Goal: Task Accomplishment & Management: Complete application form

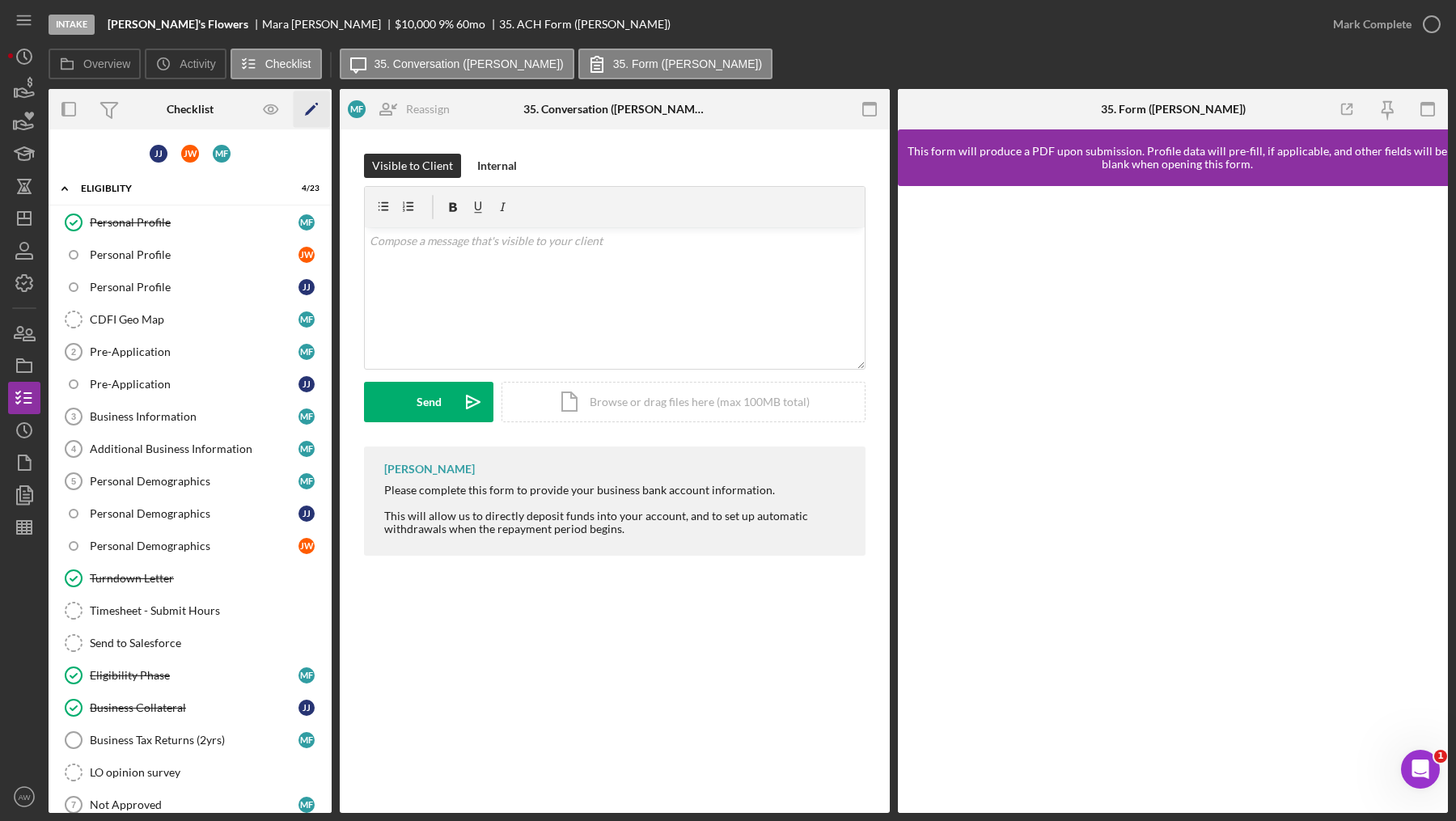
click at [305, 115] on polygon "button" at bounding box center [310, 110] width 11 height 11
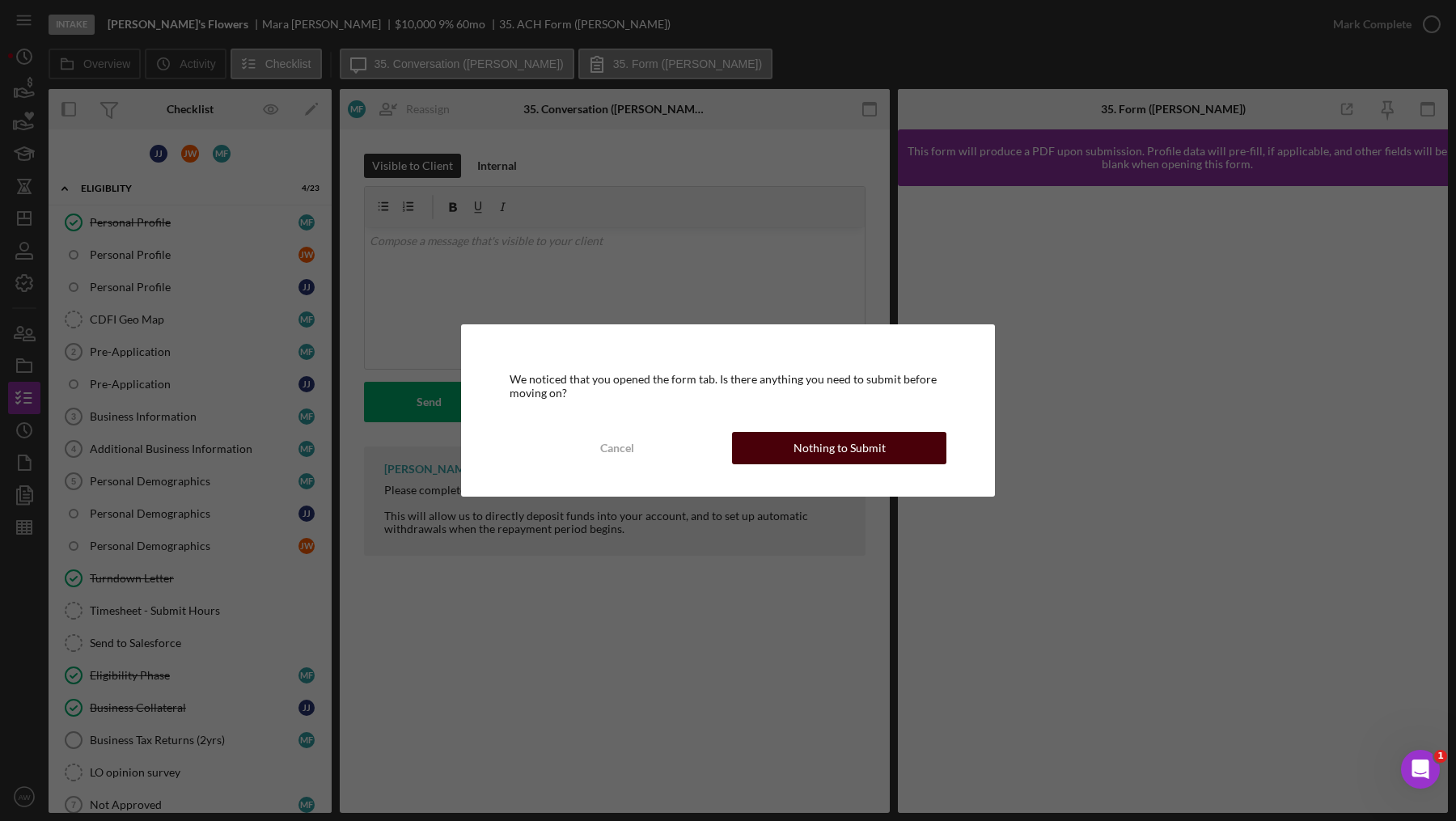
click at [828, 452] on div "Nothing to Submit" at bounding box center [840, 448] width 92 height 33
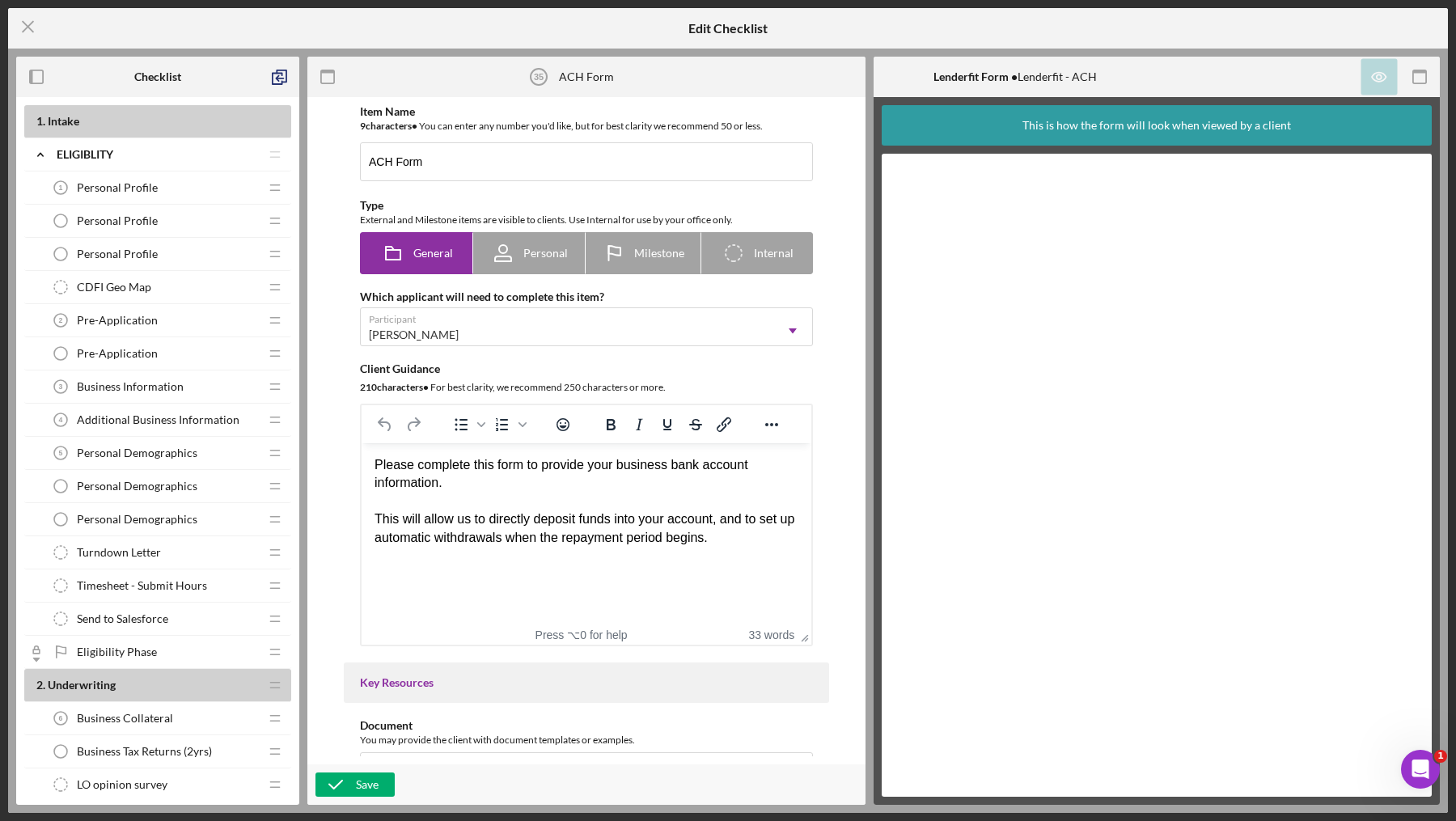
click at [163, 246] on div "Personal Profile Personal Profile" at bounding box center [152, 254] width 214 height 33
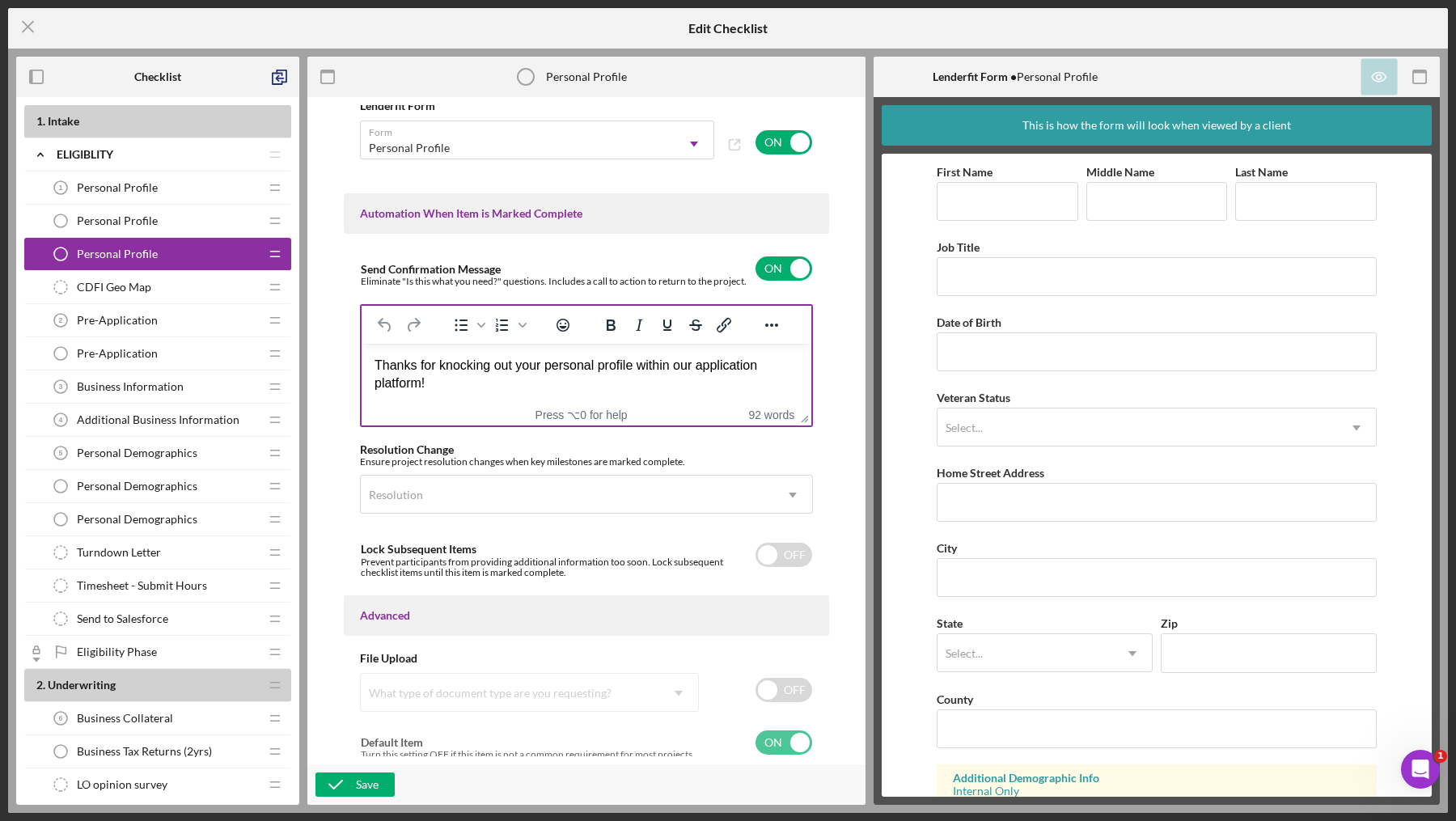
scroll to position [749, 0]
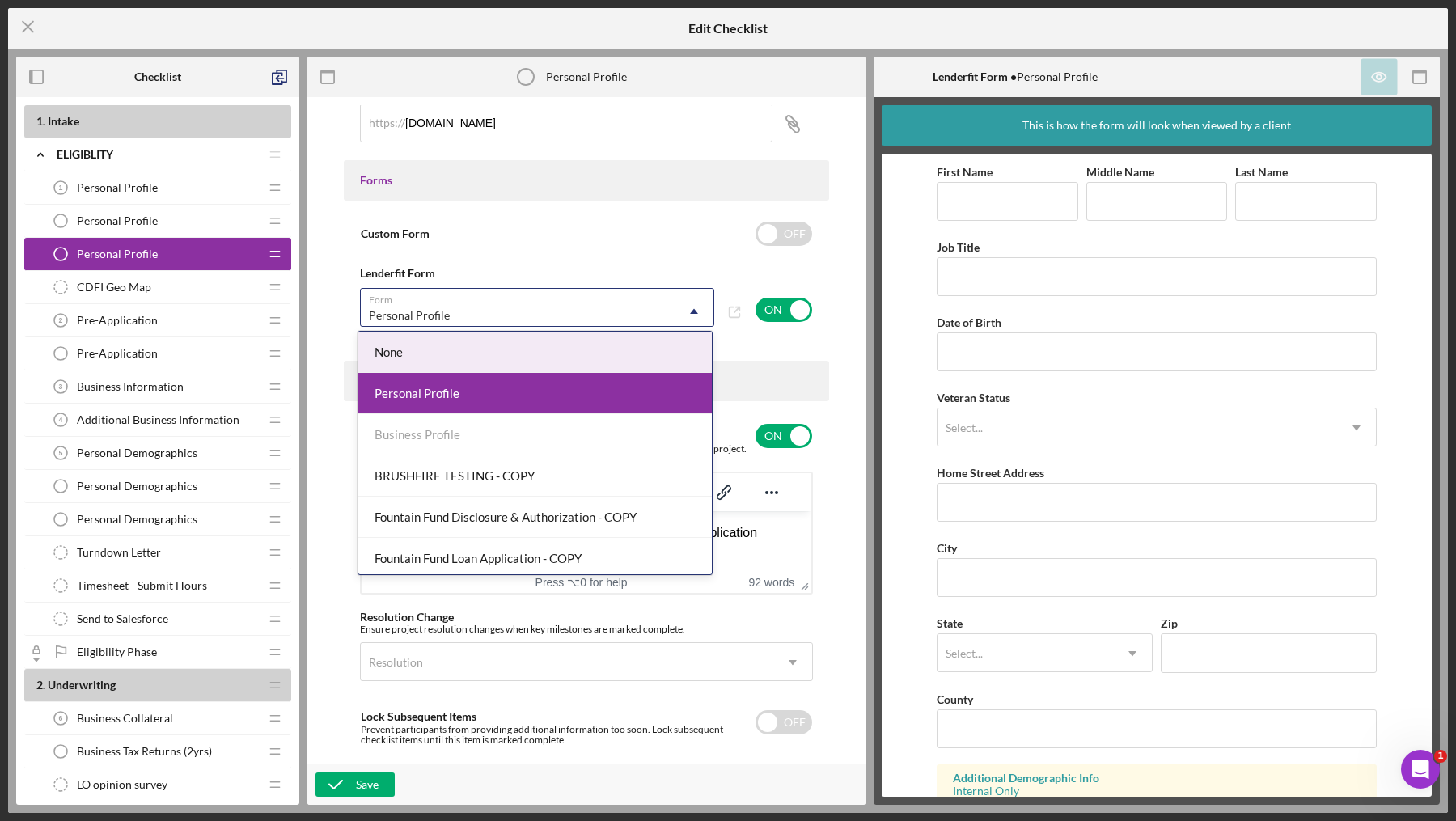
click at [692, 296] on icon "Icon/Dropdown Arrow" at bounding box center [694, 311] width 39 height 39
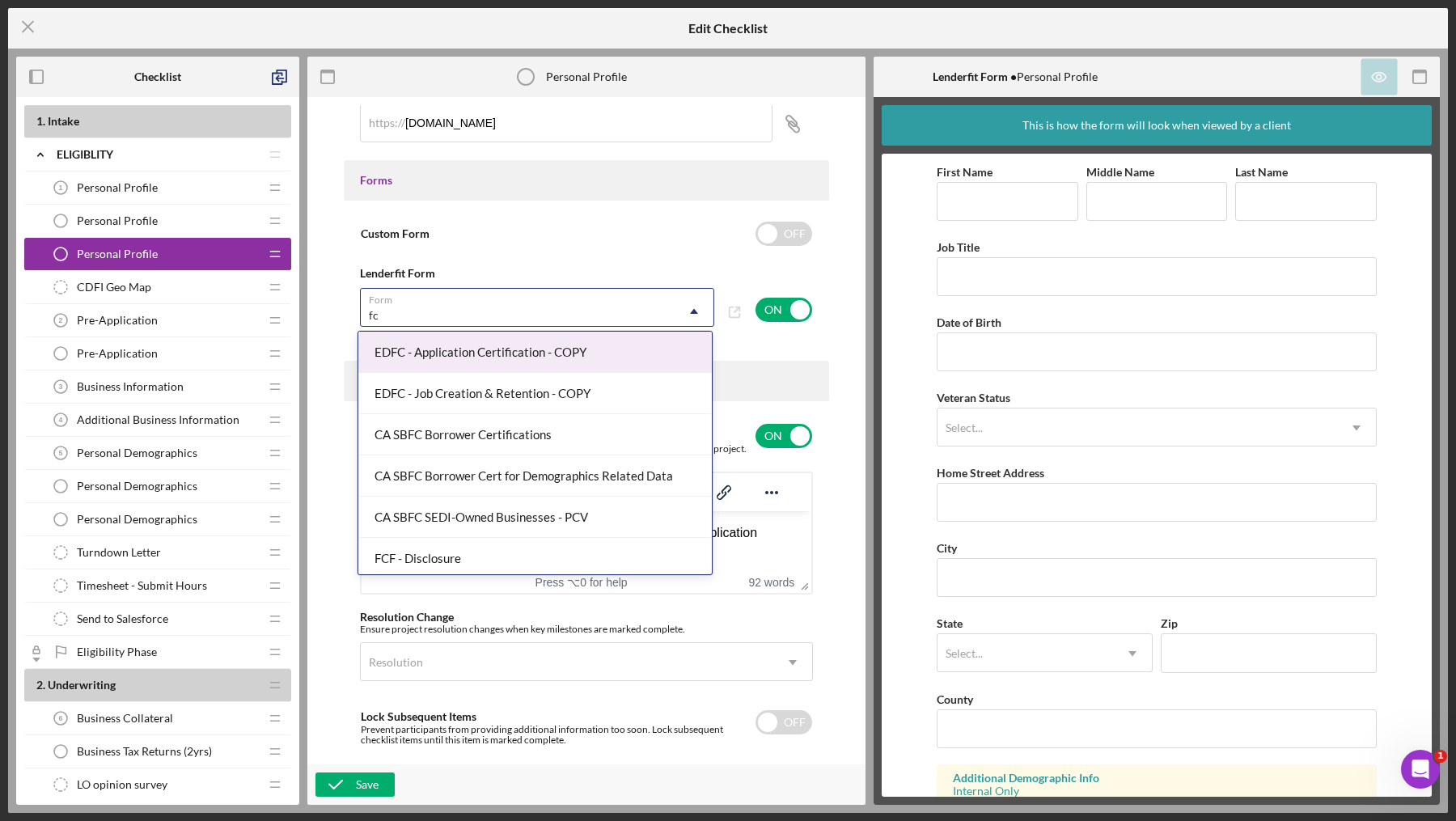
type input "fcf"
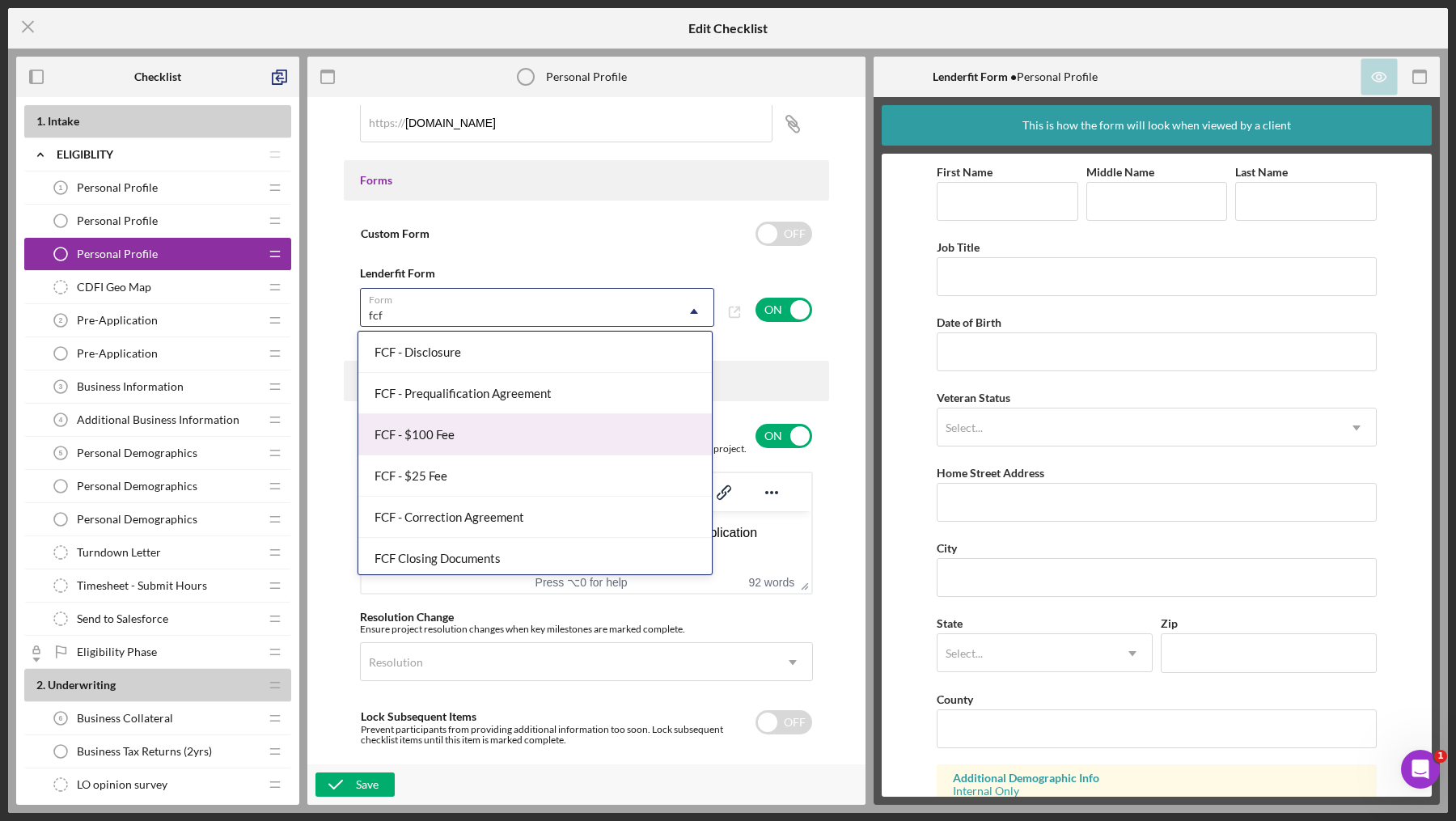
scroll to position [3, 0]
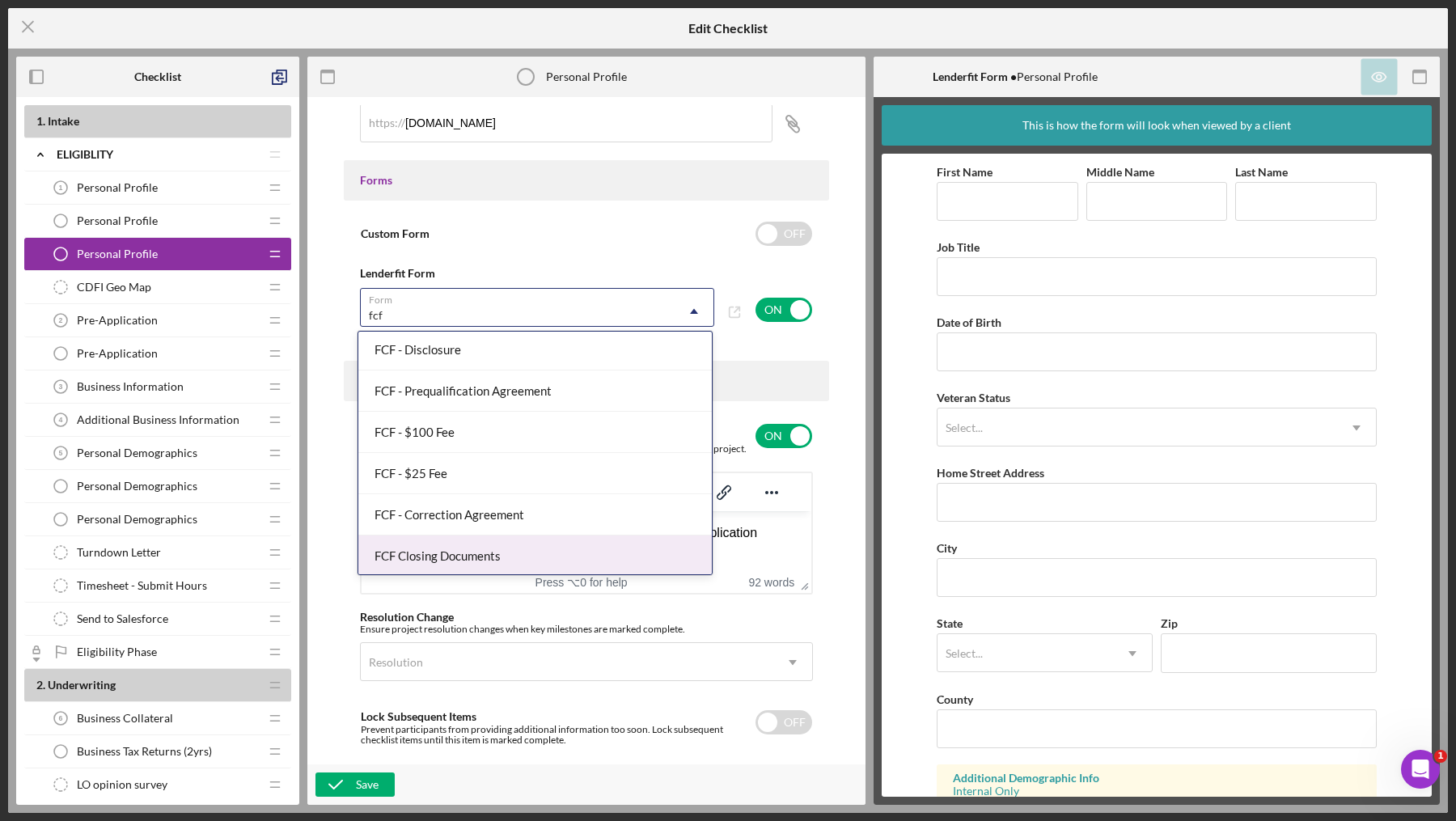
click at [457, 555] on div "FCF Closing Documents" at bounding box center [534, 556] width 354 height 41
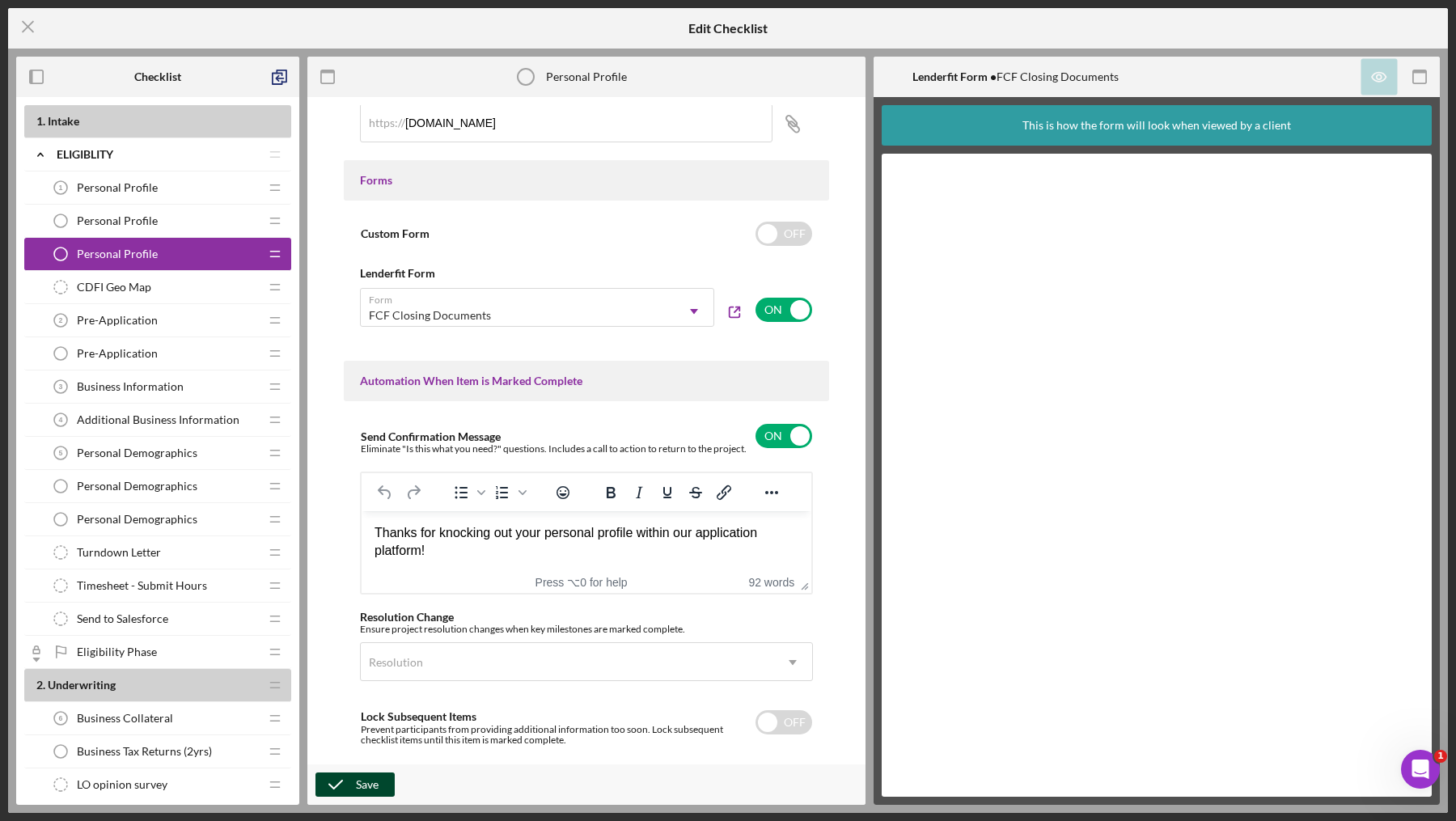
click at [356, 785] on div "Save" at bounding box center [367, 784] width 22 height 24
click at [29, 27] on line at bounding box center [27, 27] width 10 height 10
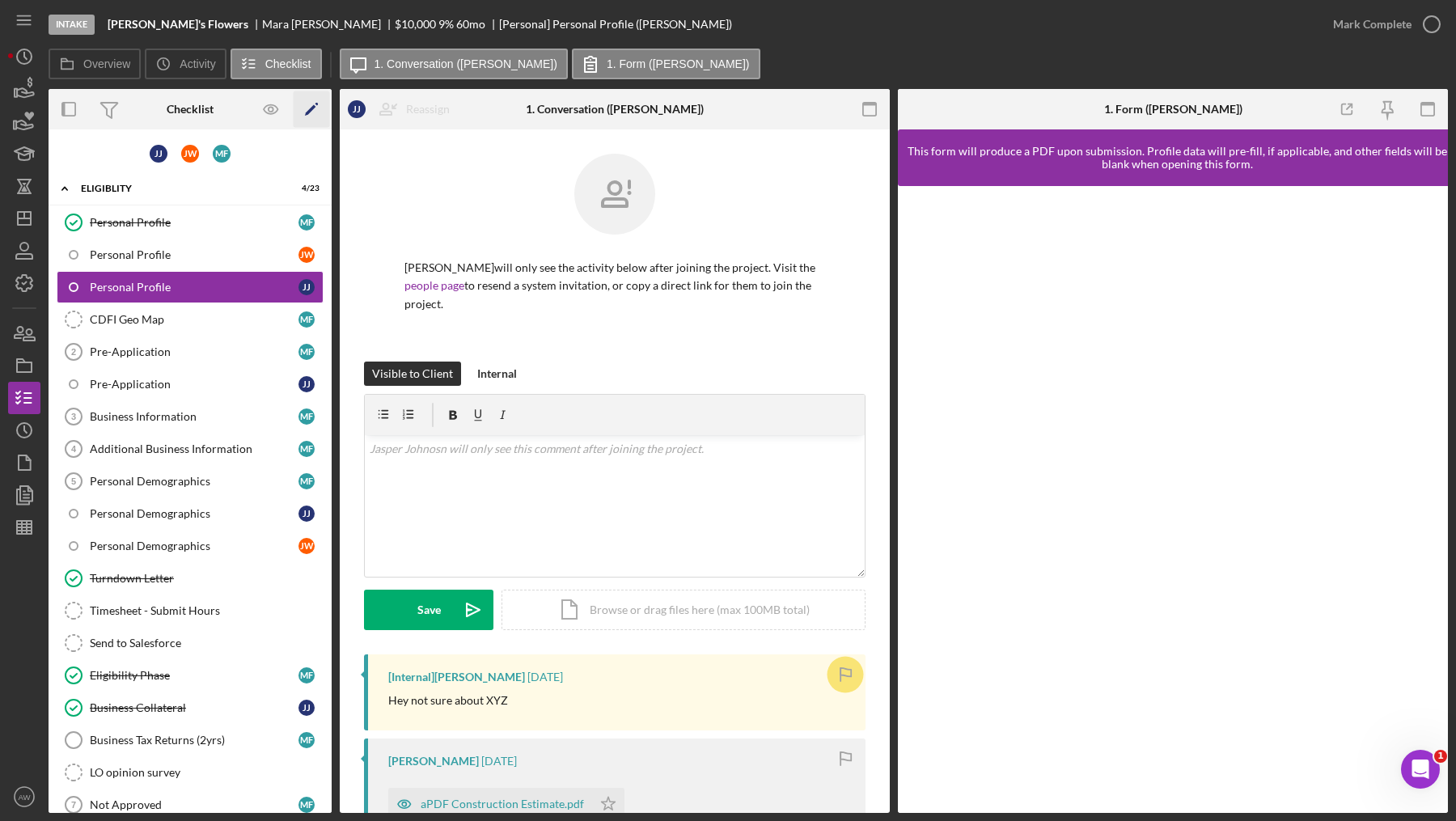
click at [313, 111] on icon "Icon/Edit" at bounding box center [312, 110] width 37 height 37
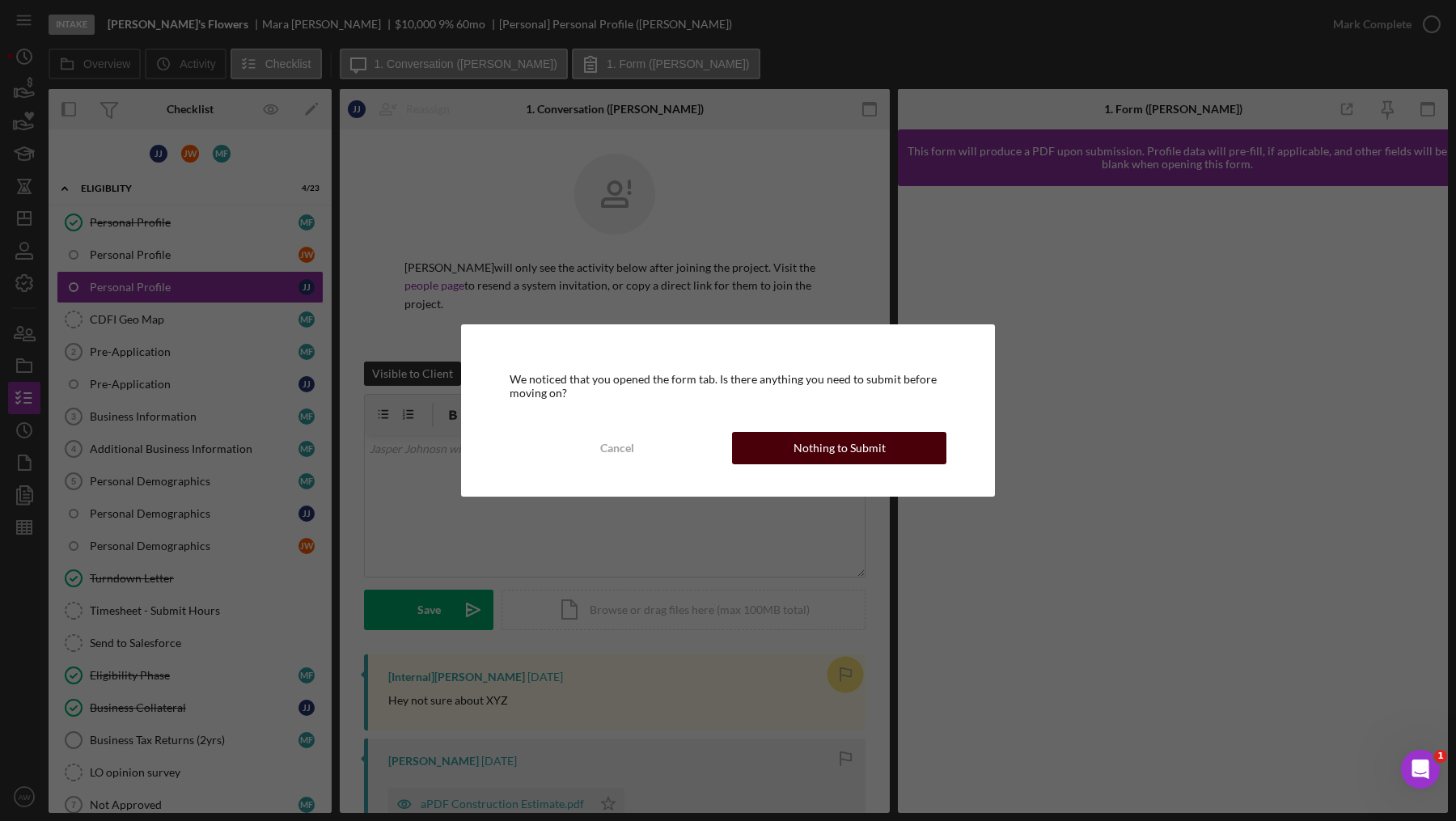
click at [826, 449] on div "Nothing to Submit" at bounding box center [840, 448] width 92 height 33
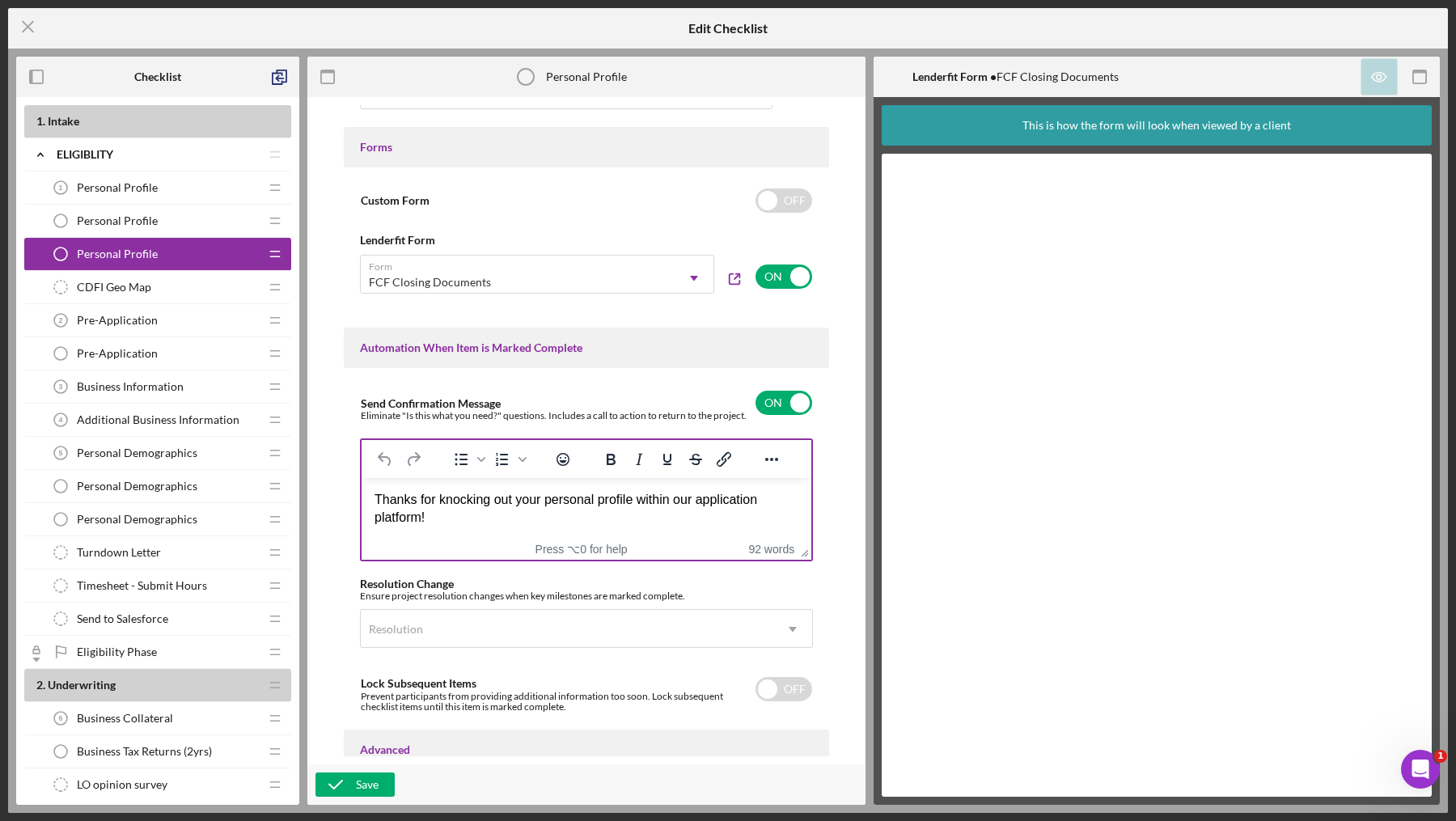
scroll to position [704, 0]
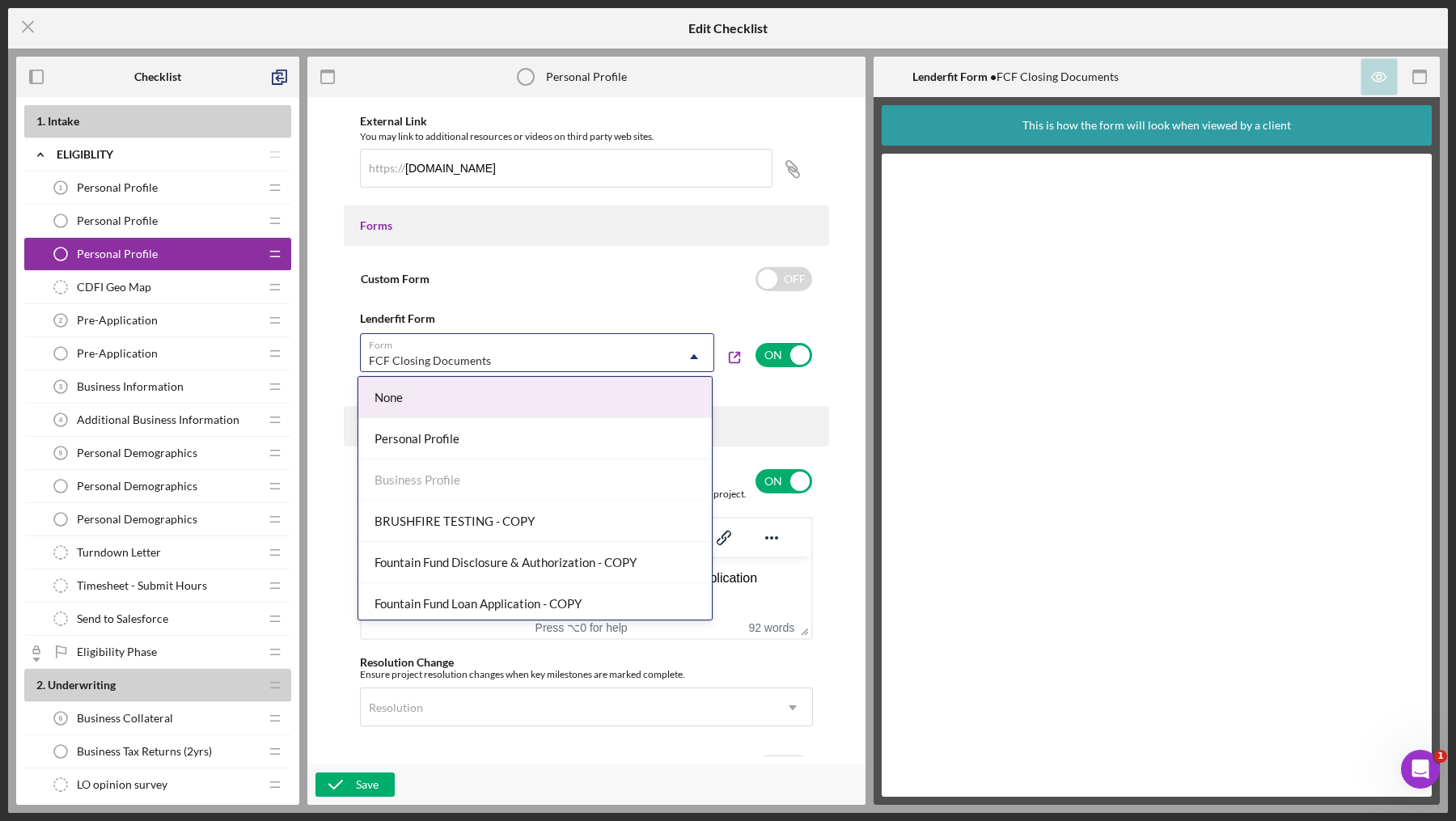
click at [563, 358] on div "FCF Closing Documents" at bounding box center [517, 360] width 314 height 37
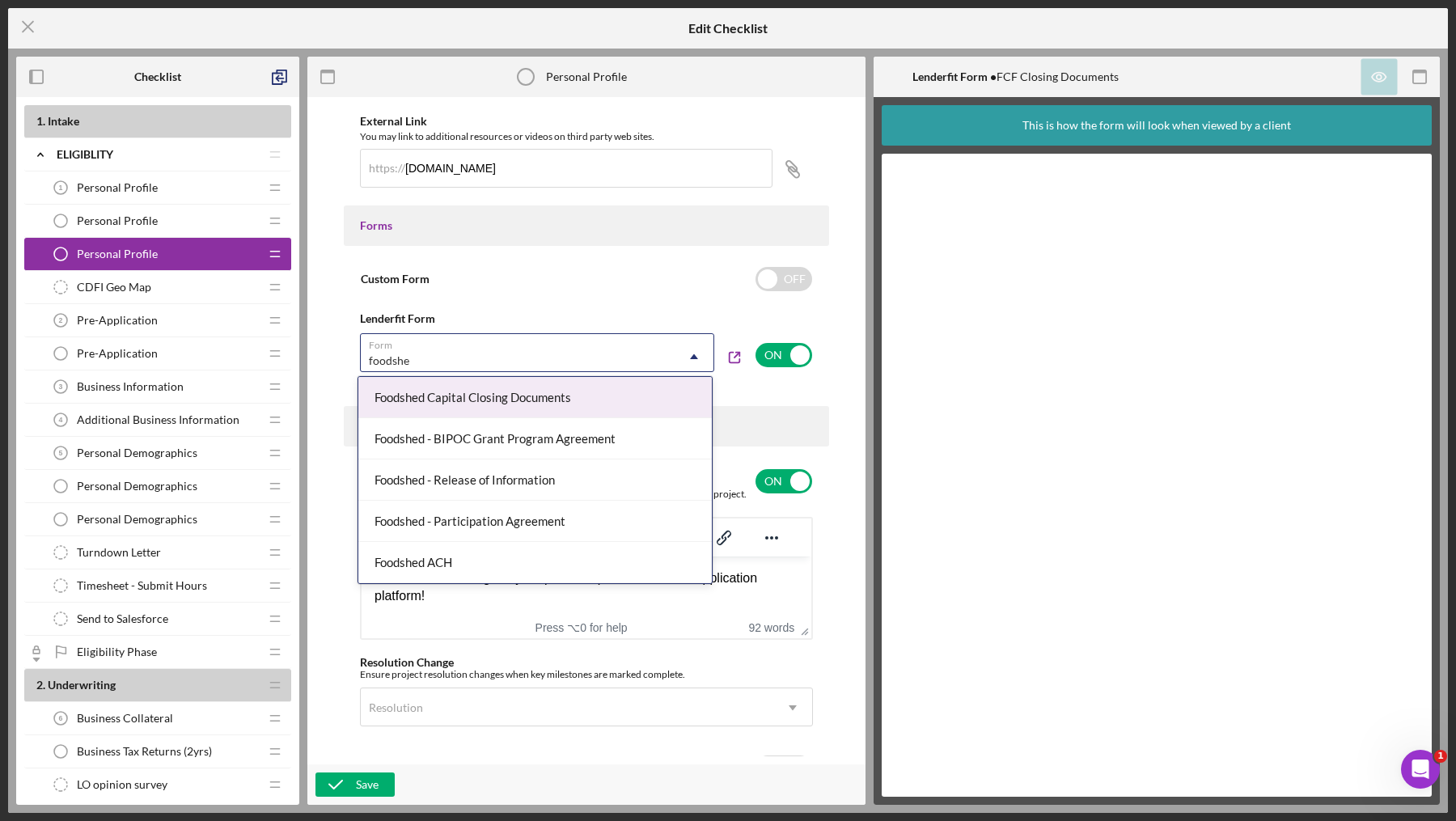
type input "foodshed"
click at [480, 407] on div "Foodshed Capital Closing Documents" at bounding box center [534, 397] width 354 height 41
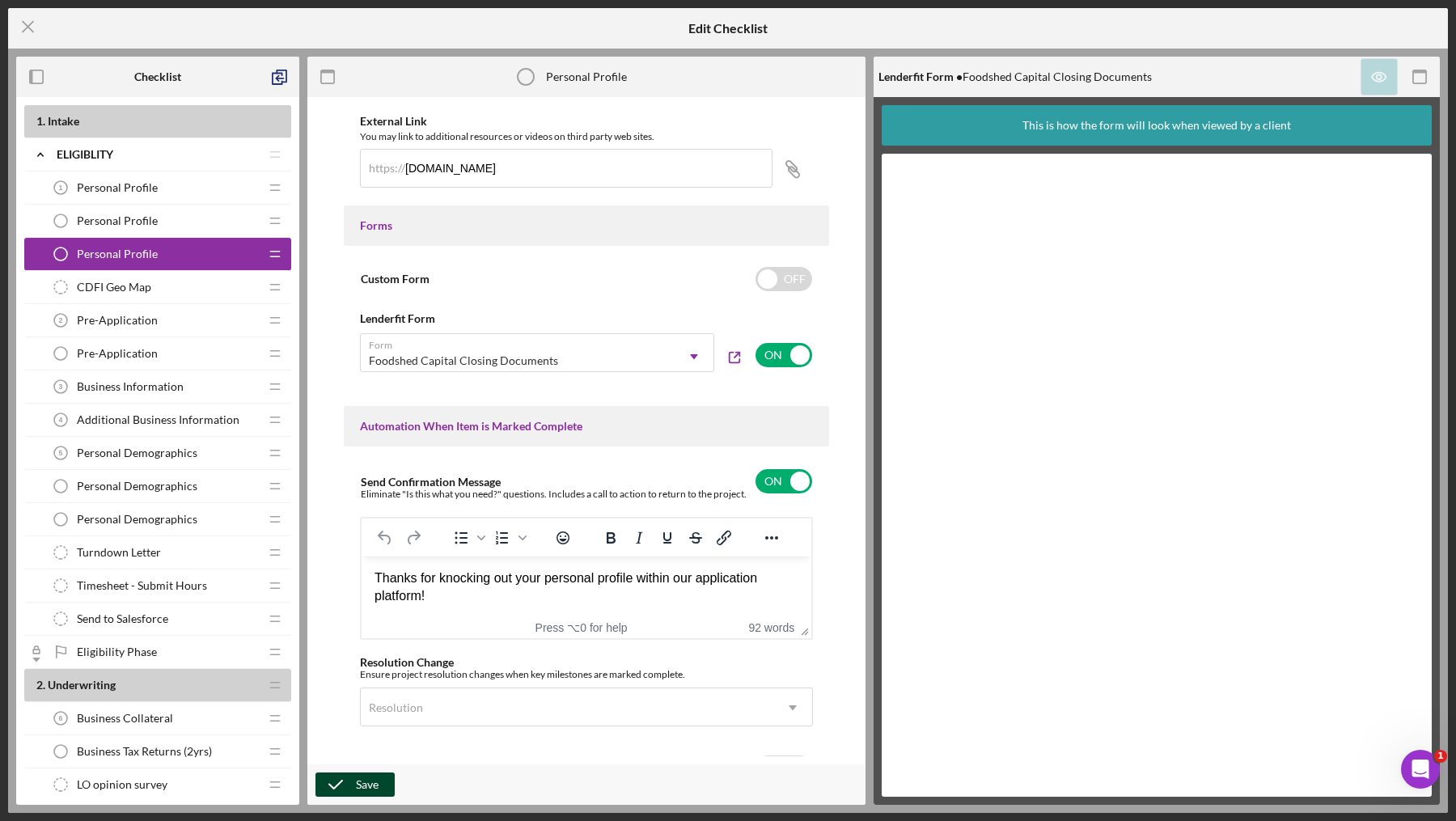
click at [357, 778] on div "Save" at bounding box center [367, 784] width 22 height 24
click at [28, 22] on icon "Icon/Menu Close" at bounding box center [27, 27] width 40 height 40
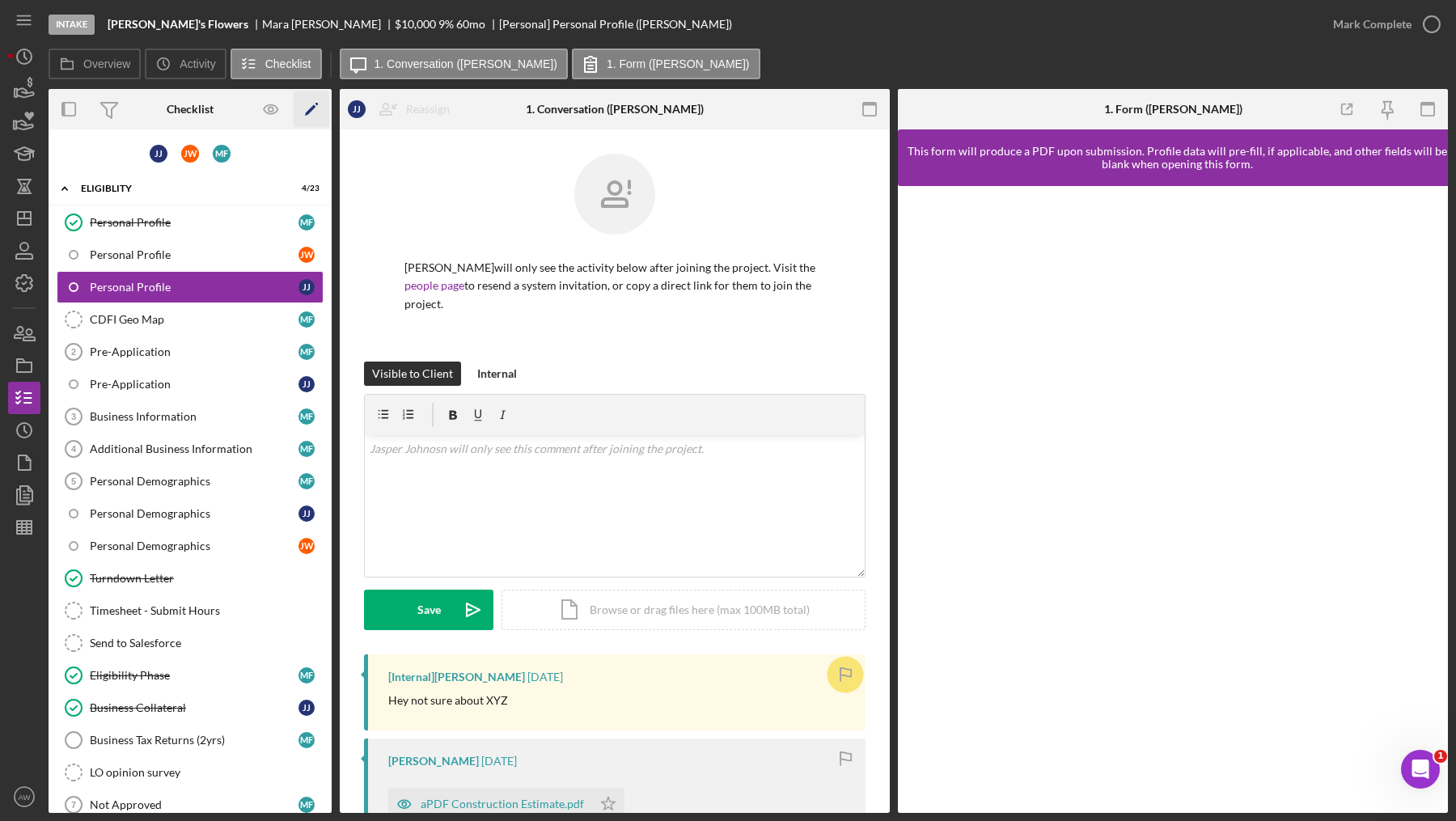
click at [321, 103] on icon "Icon/Edit" at bounding box center [312, 110] width 37 height 37
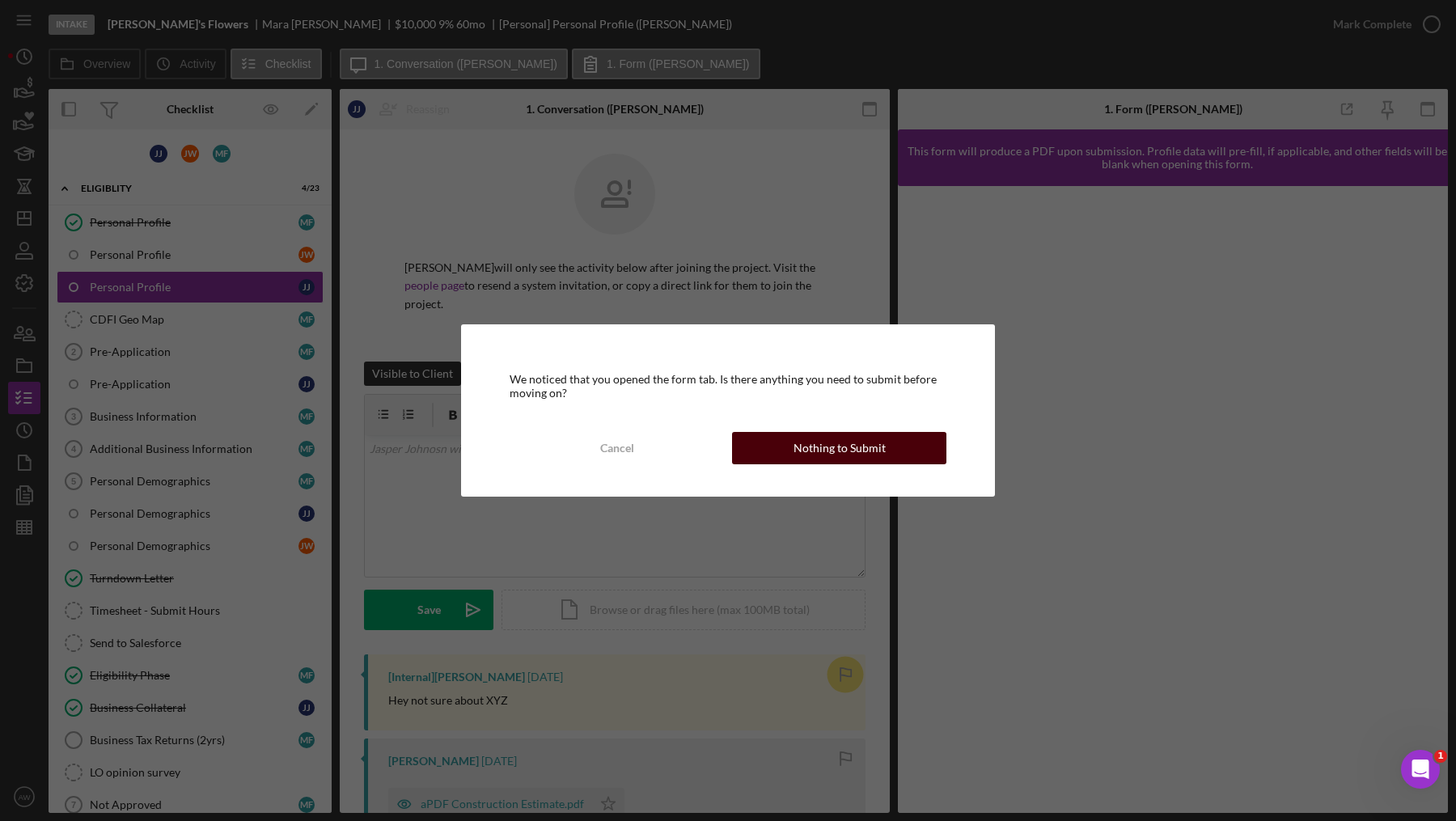
click at [838, 447] on div "Nothing to Submit" at bounding box center [840, 448] width 92 height 33
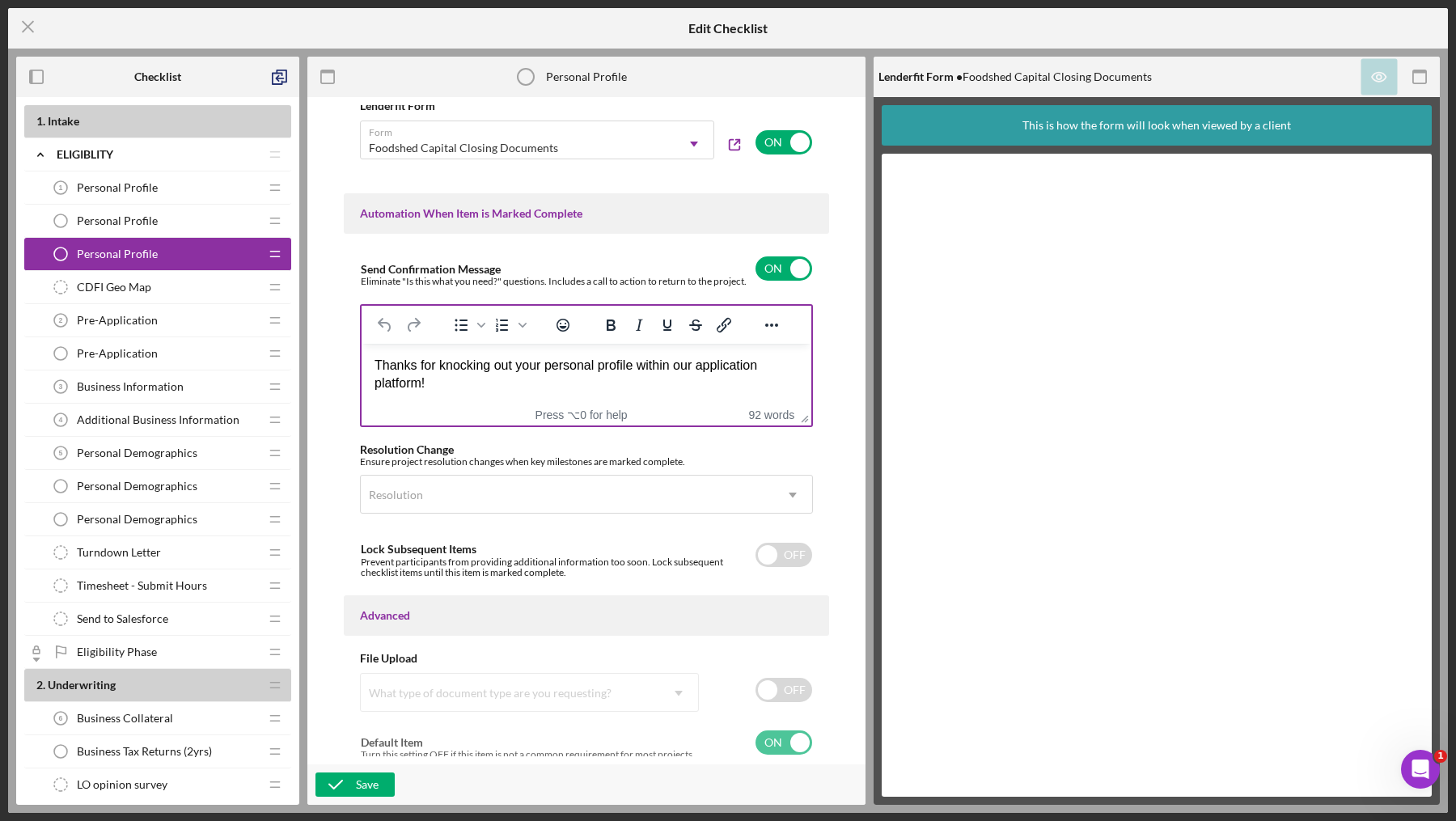
scroll to position [830, 0]
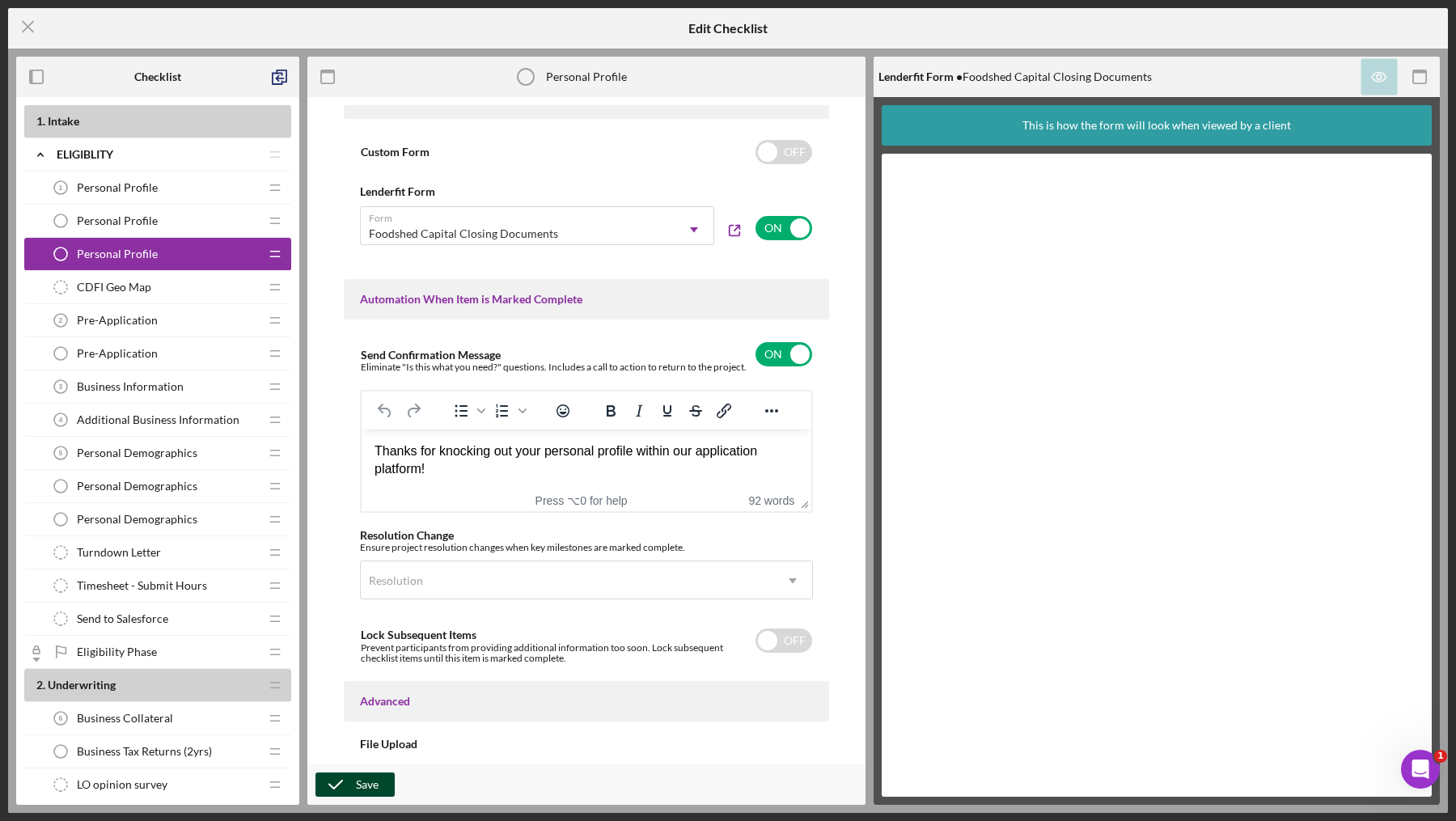
click at [367, 791] on div "Save" at bounding box center [367, 784] width 22 height 24
click at [26, 10] on icon "Icon/Menu Close" at bounding box center [27, 27] width 40 height 40
